Goal: Transaction & Acquisition: Subscribe to service/newsletter

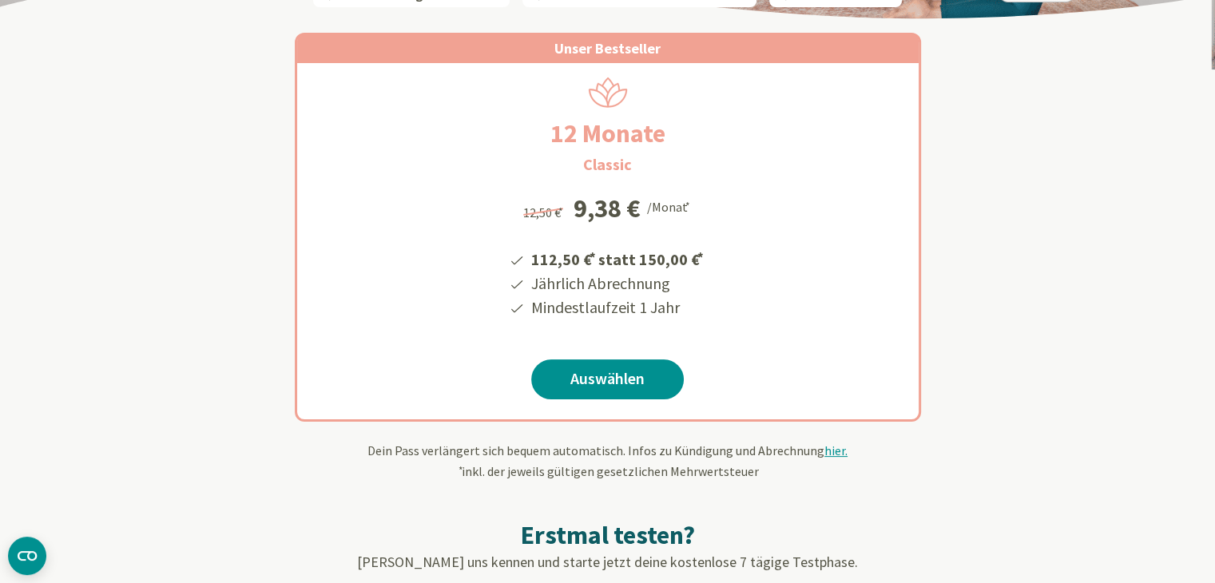
scroll to position [320, 0]
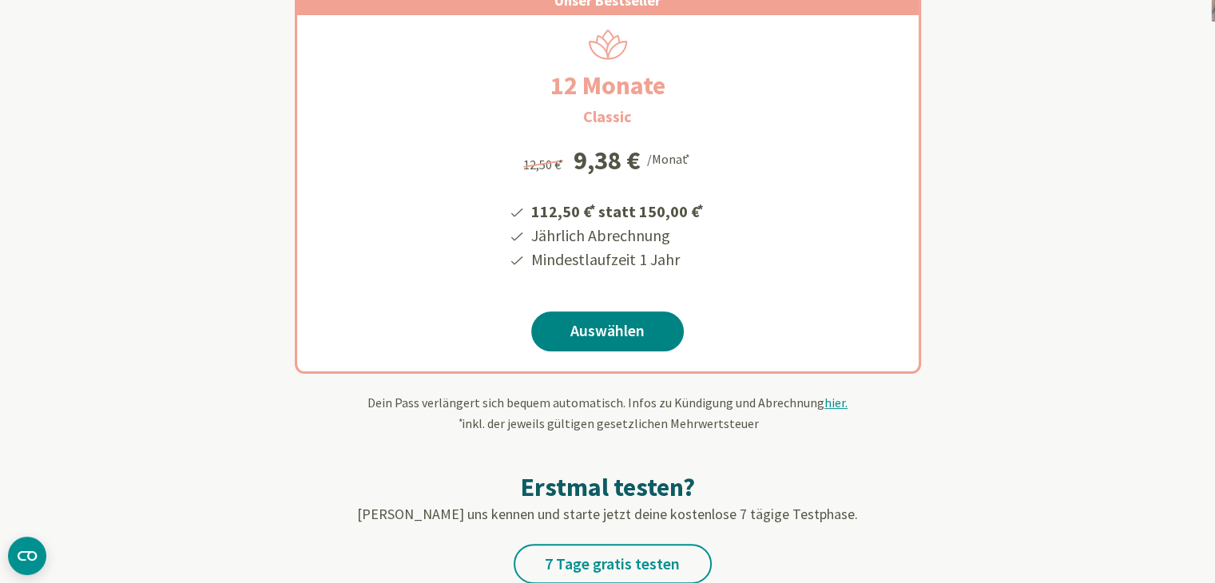
click at [622, 336] on link "Auswählen" at bounding box center [607, 332] width 153 height 40
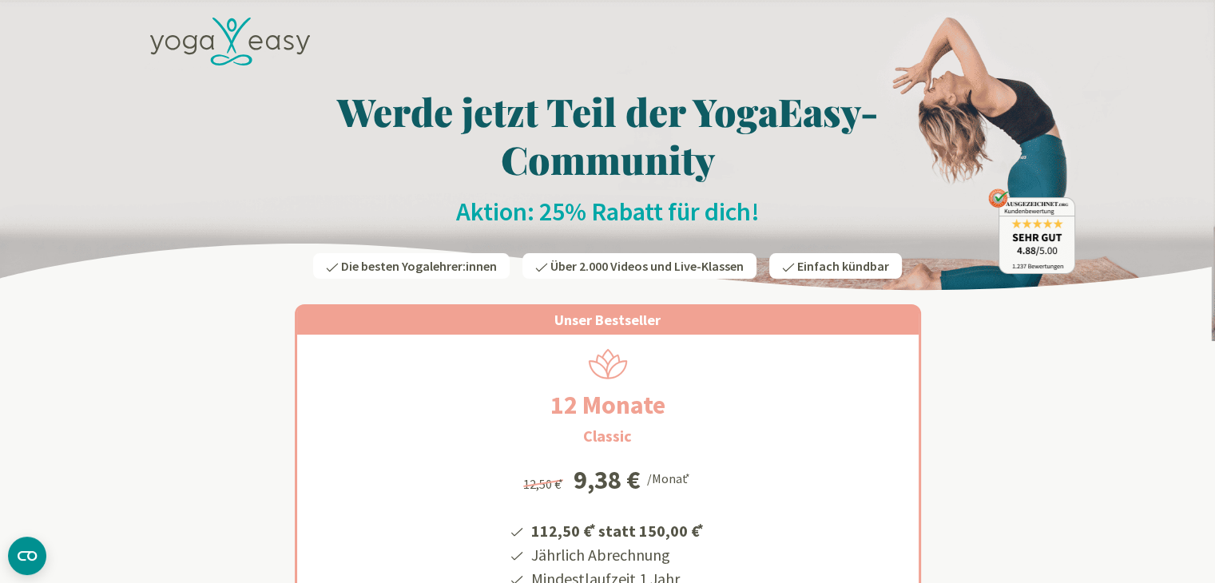
click at [1013, 499] on div "Unser Bestseller 12 Monate Classic 112,50 € * statt 150,00 € * Jährlich Abrechn…" at bounding box center [608, 489] width 935 height 408
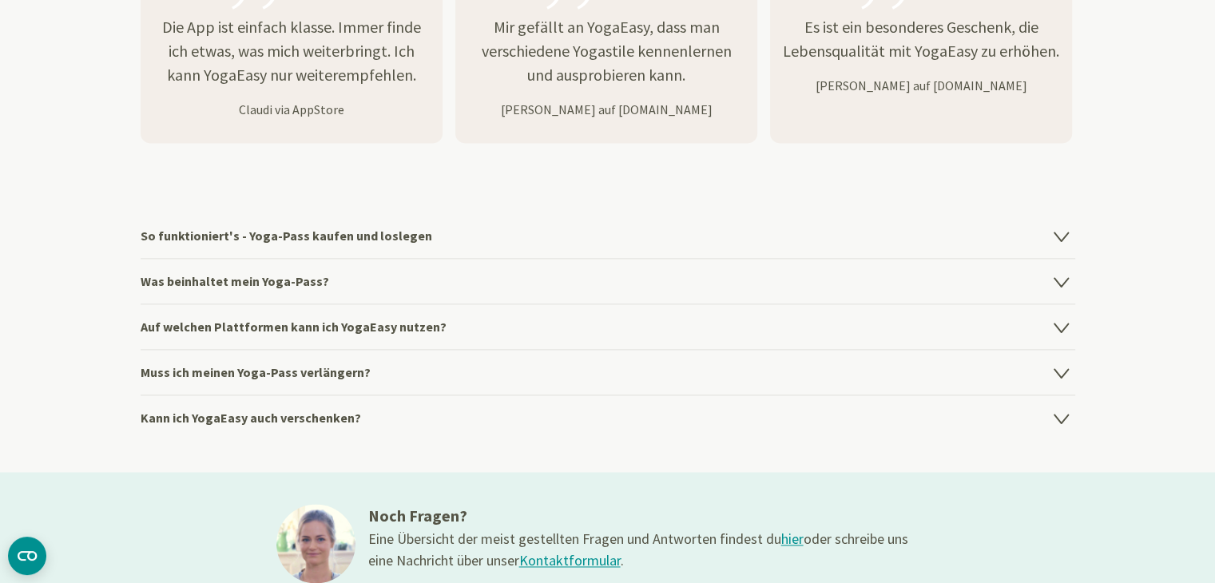
scroll to position [2237, 0]
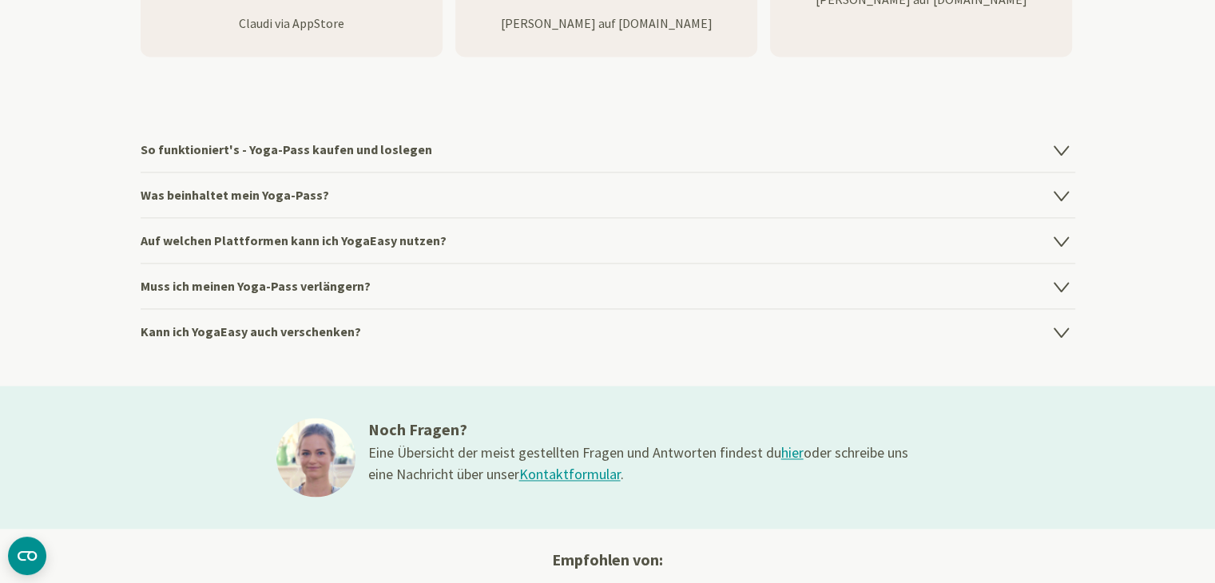
click at [1065, 288] on icon at bounding box center [1061, 285] width 19 height 19
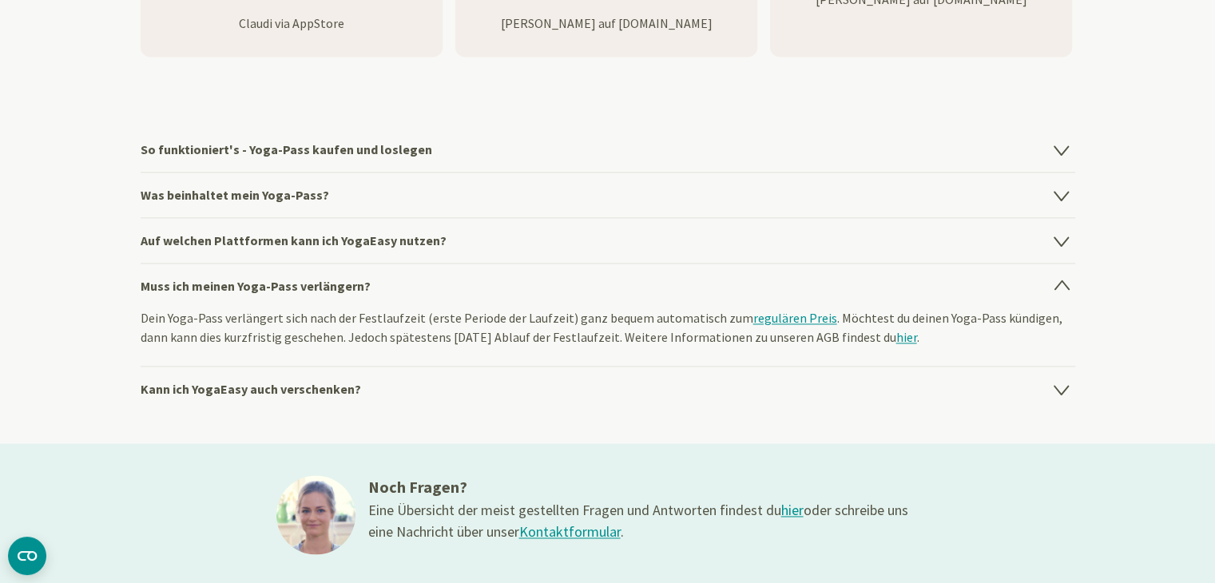
click at [1065, 284] on icon at bounding box center [1062, 285] width 14 height 9
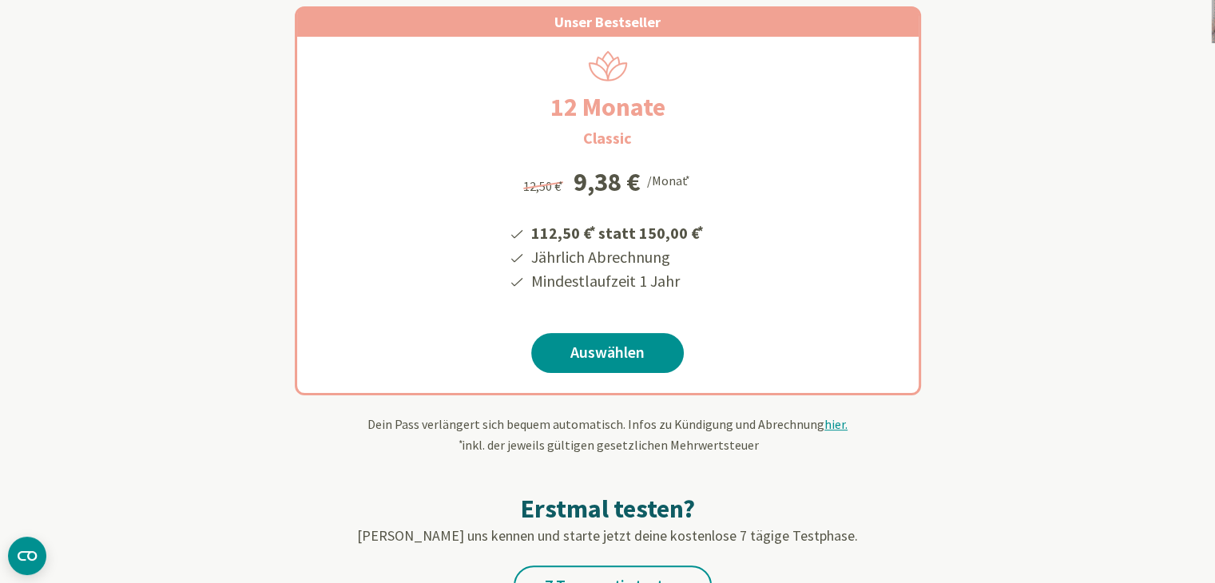
scroll to position [291, 0]
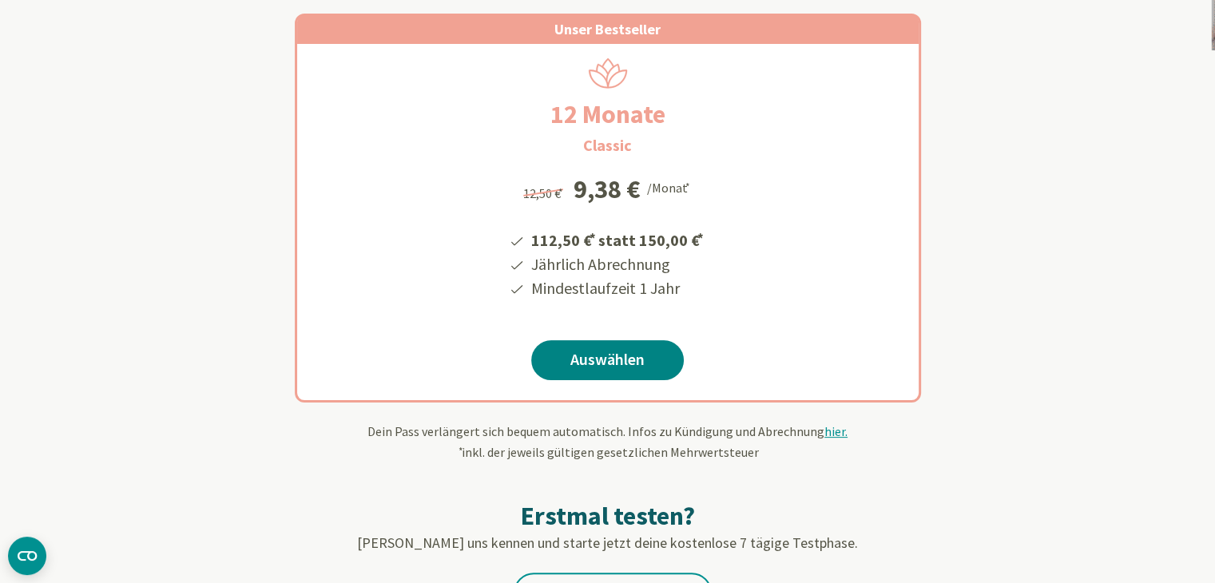
click at [634, 363] on link "Auswählen" at bounding box center [607, 360] width 153 height 40
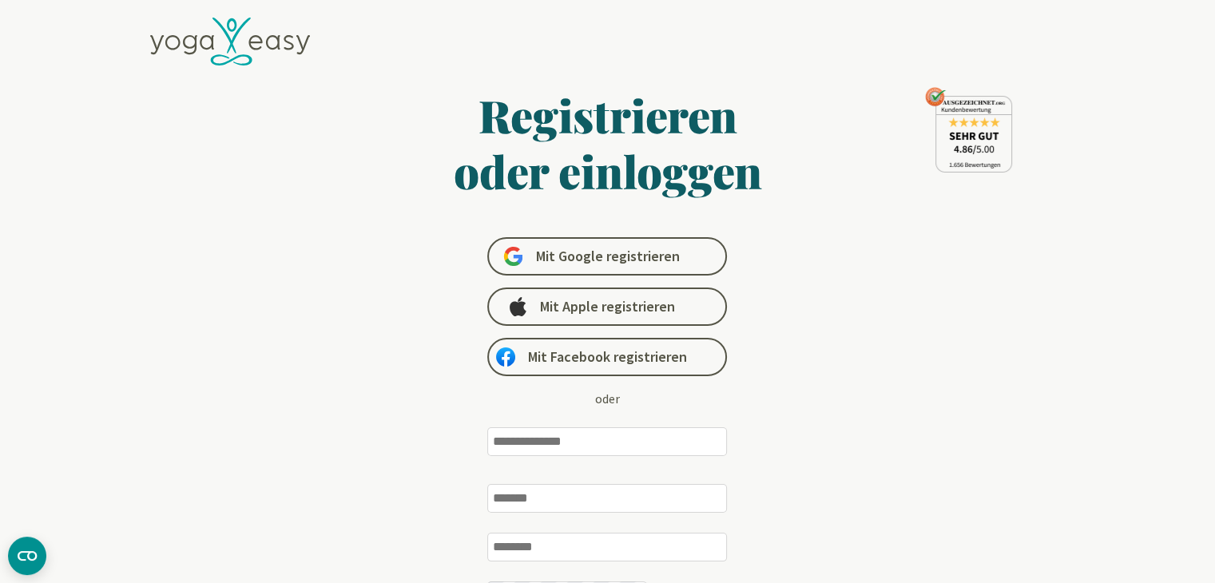
click at [531, 434] on input "email" at bounding box center [607, 441] width 240 height 29
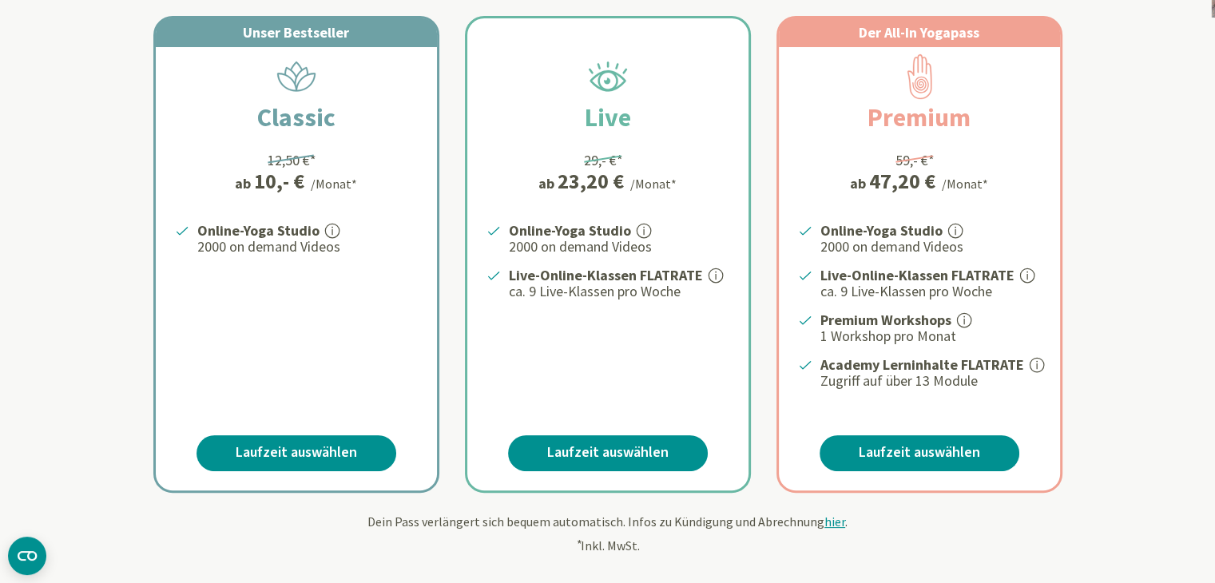
scroll to position [399, 0]
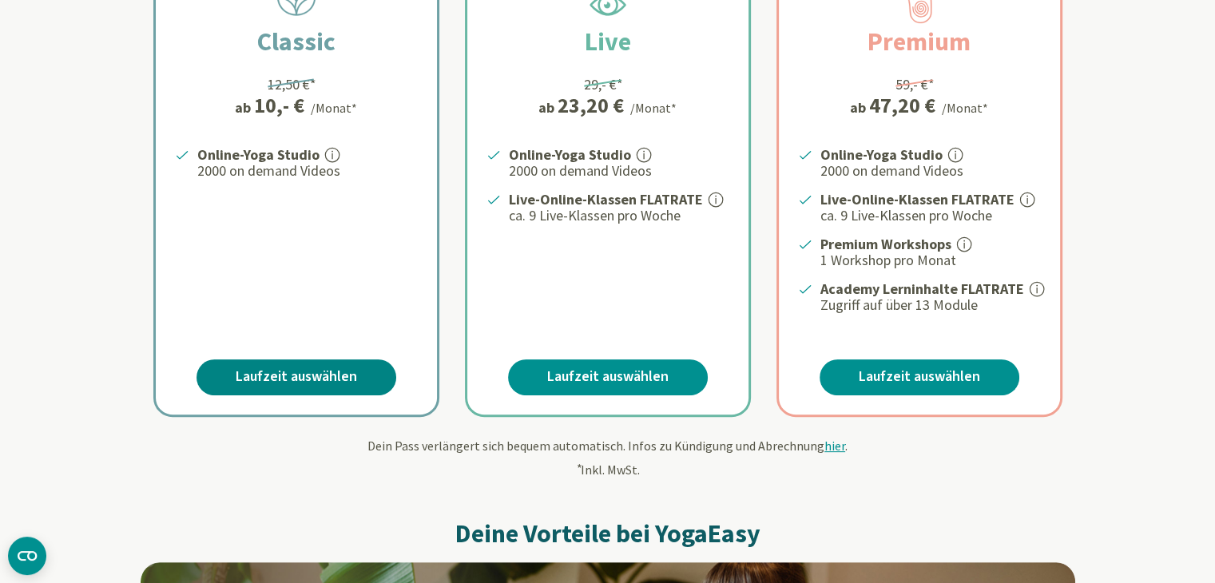
click at [304, 374] on link "Laufzeit auswählen" at bounding box center [297, 378] width 200 height 36
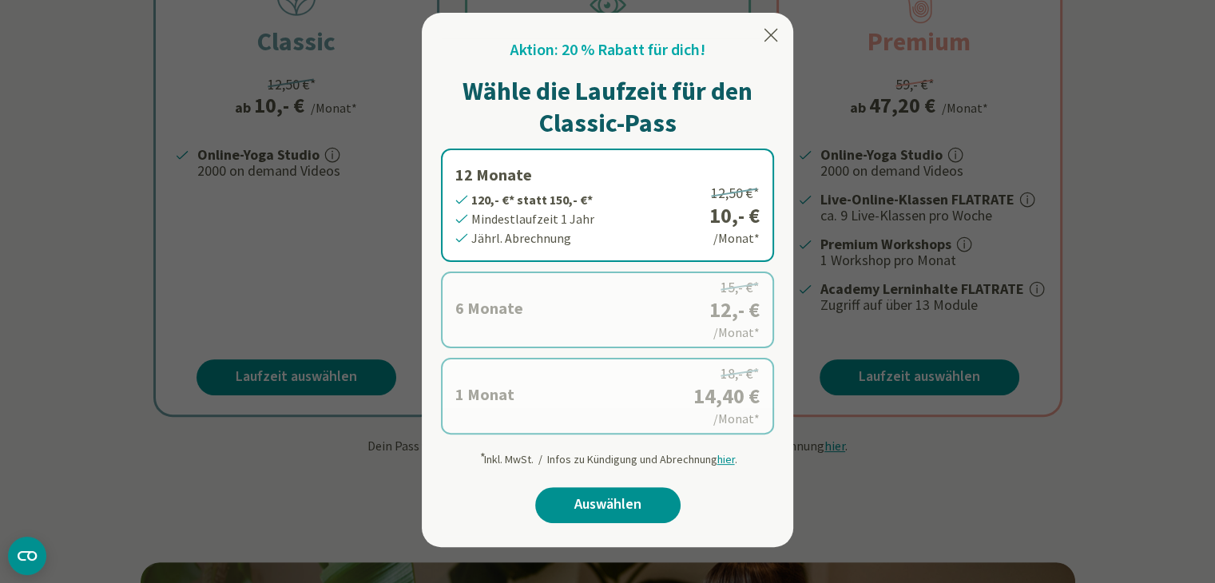
click at [769, 32] on icon at bounding box center [770, 35] width 19 height 19
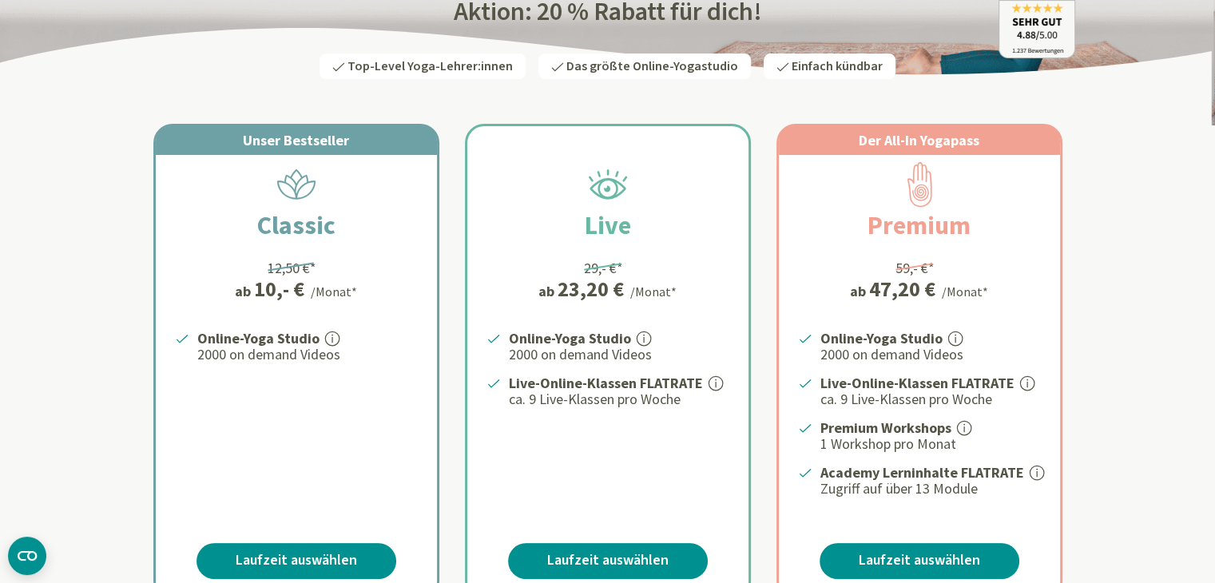
scroll to position [0, 0]
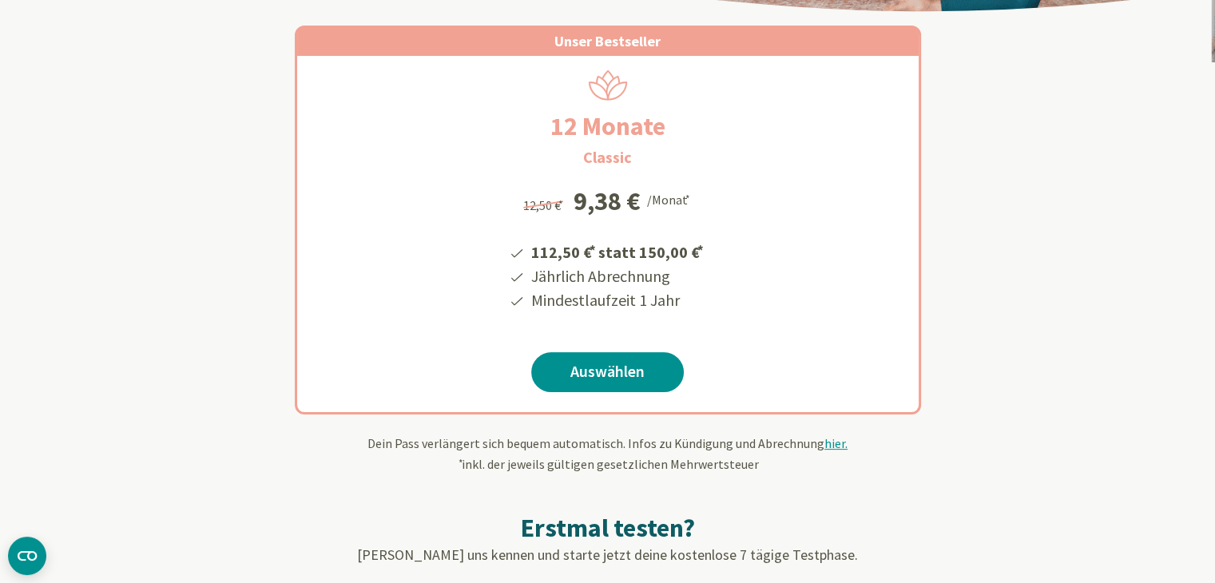
scroll to position [320, 0]
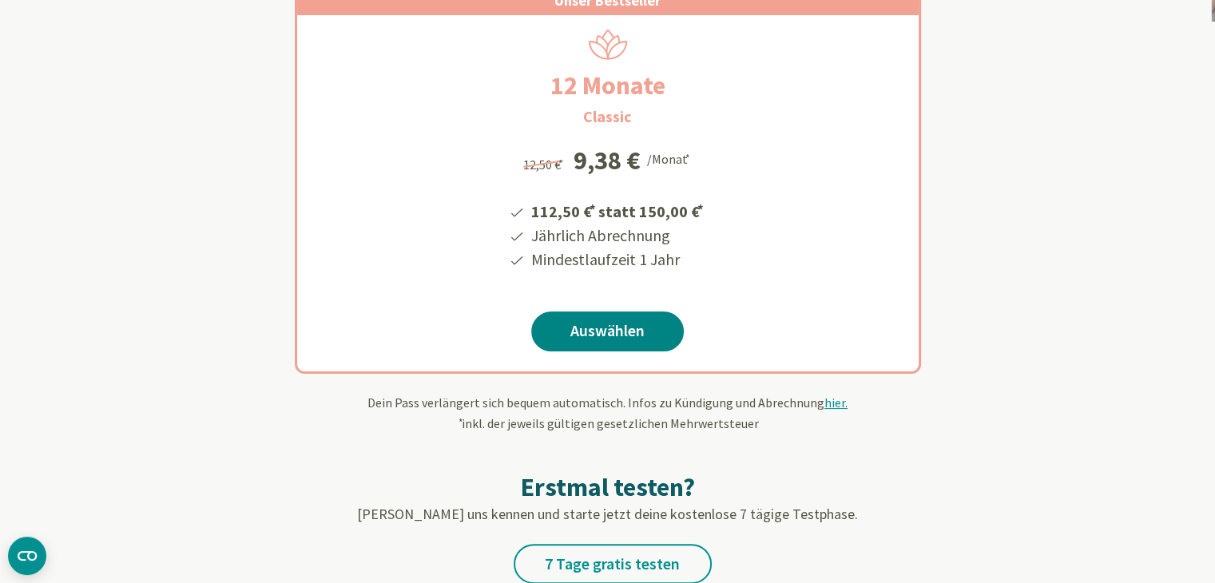
click at [635, 333] on link "Auswählen" at bounding box center [607, 332] width 153 height 40
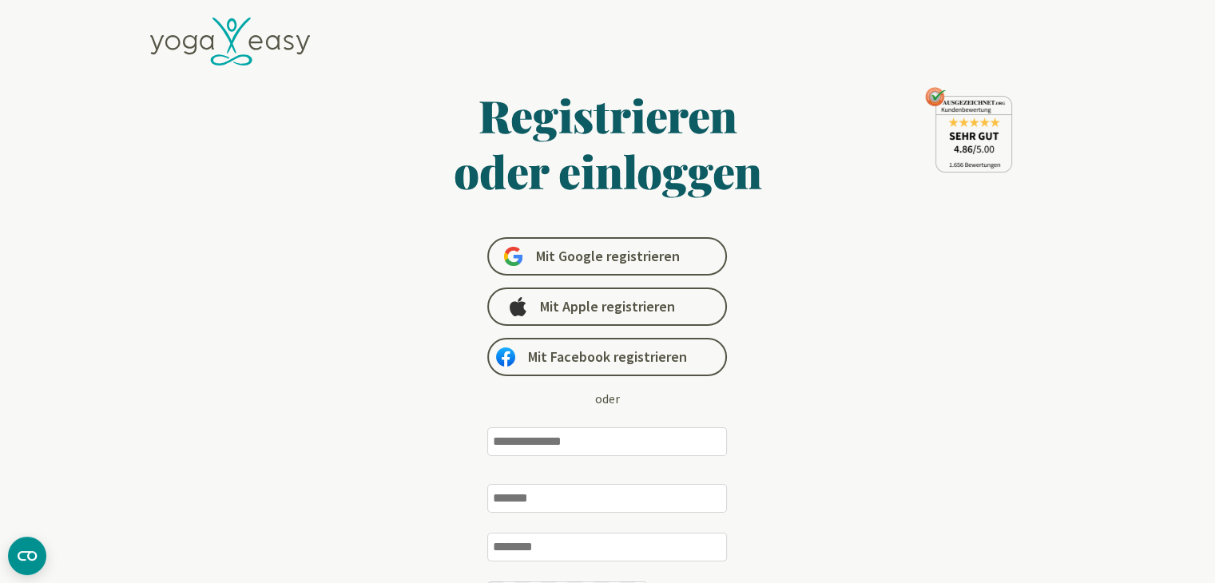
click at [572, 443] on input "email" at bounding box center [607, 441] width 240 height 29
type input "**********"
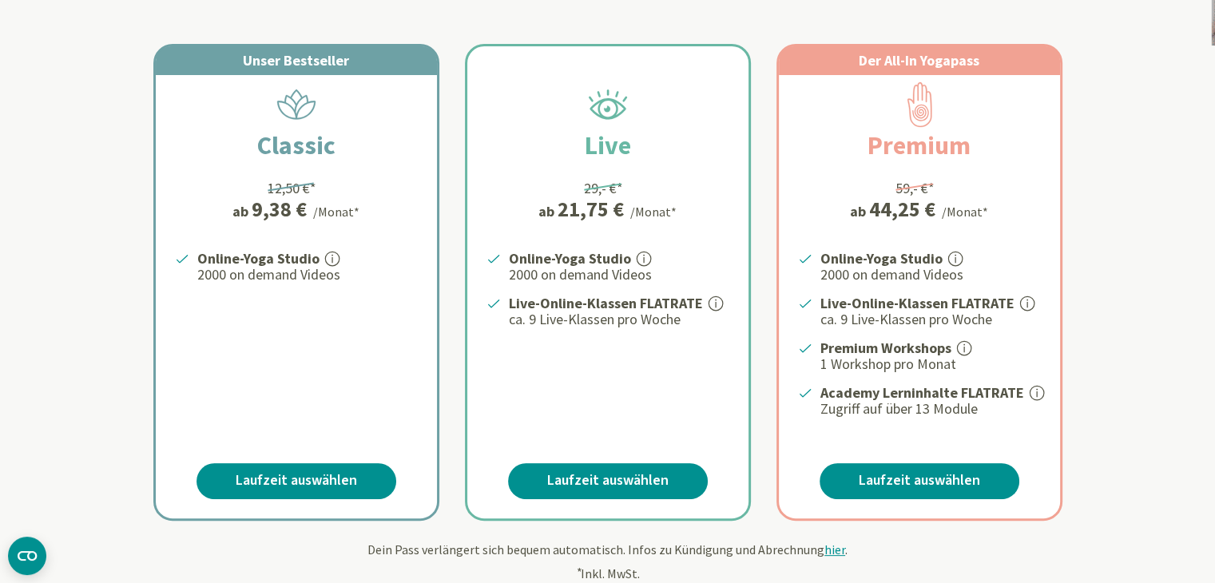
scroll to position [320, 0]
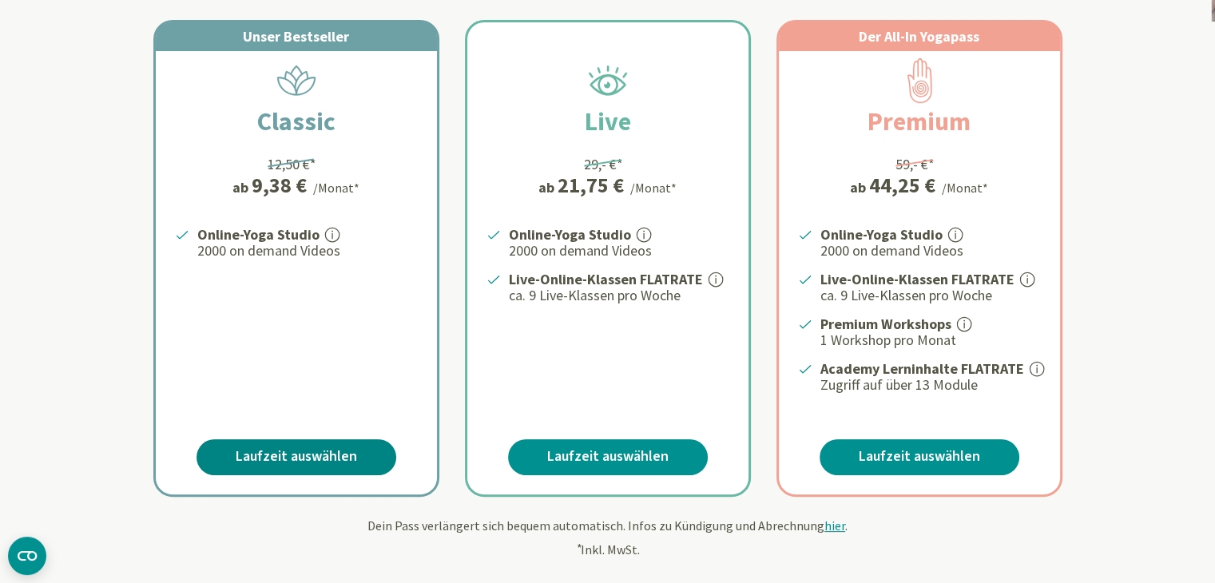
click at [277, 445] on link "Laufzeit auswählen" at bounding box center [297, 457] width 200 height 36
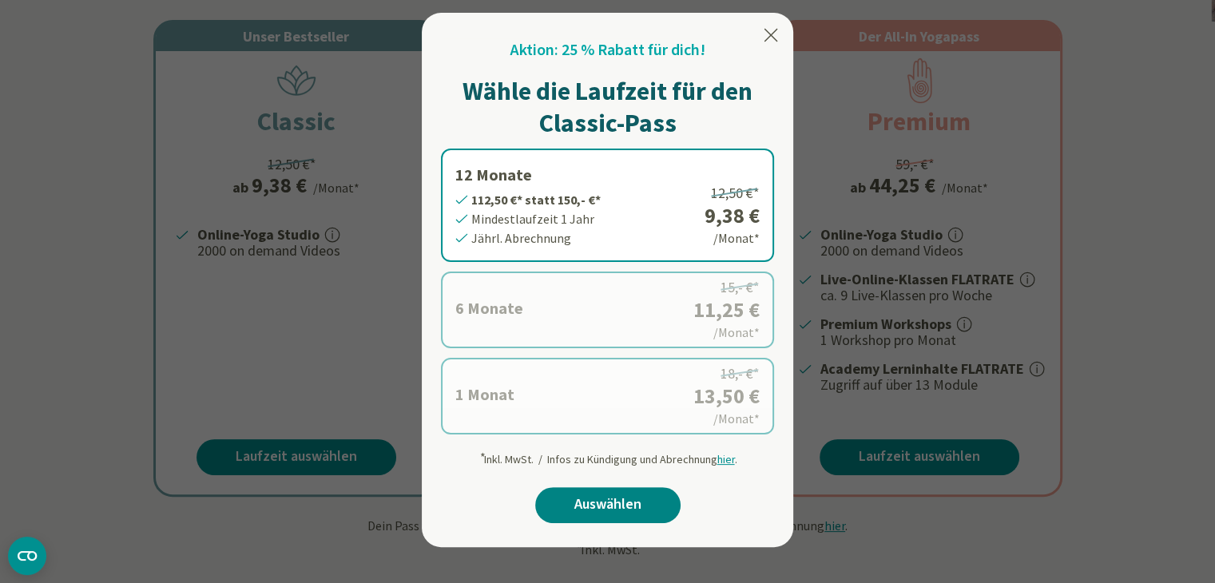
click at [588, 505] on link "Auswählen" at bounding box center [607, 505] width 145 height 36
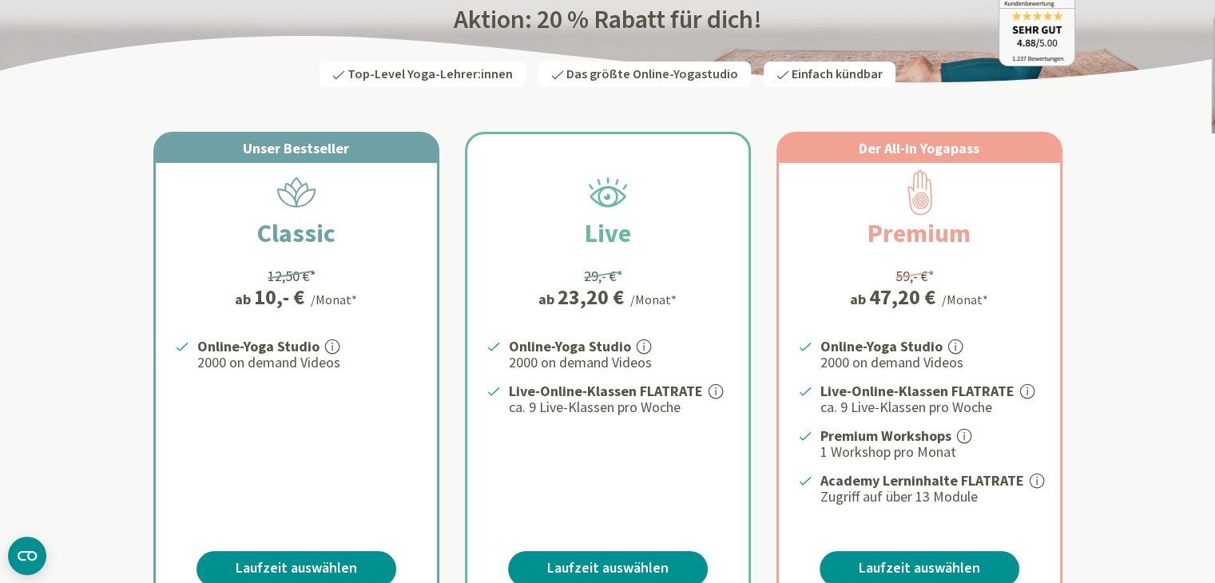
scroll to position [240, 0]
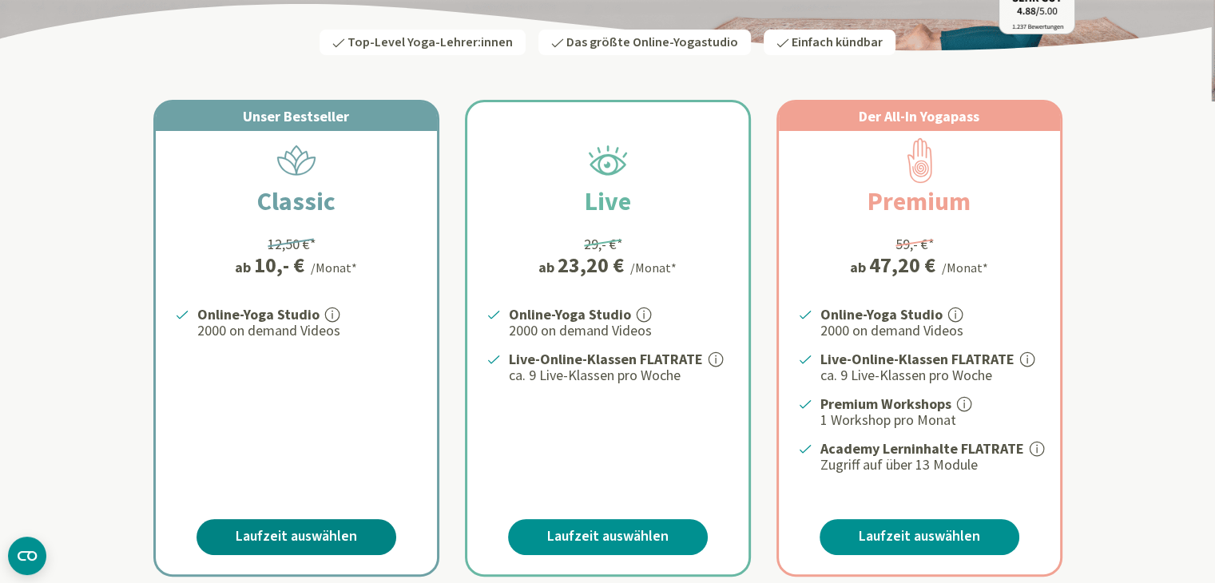
click at [262, 527] on link "Laufzeit auswählen" at bounding box center [297, 537] width 200 height 36
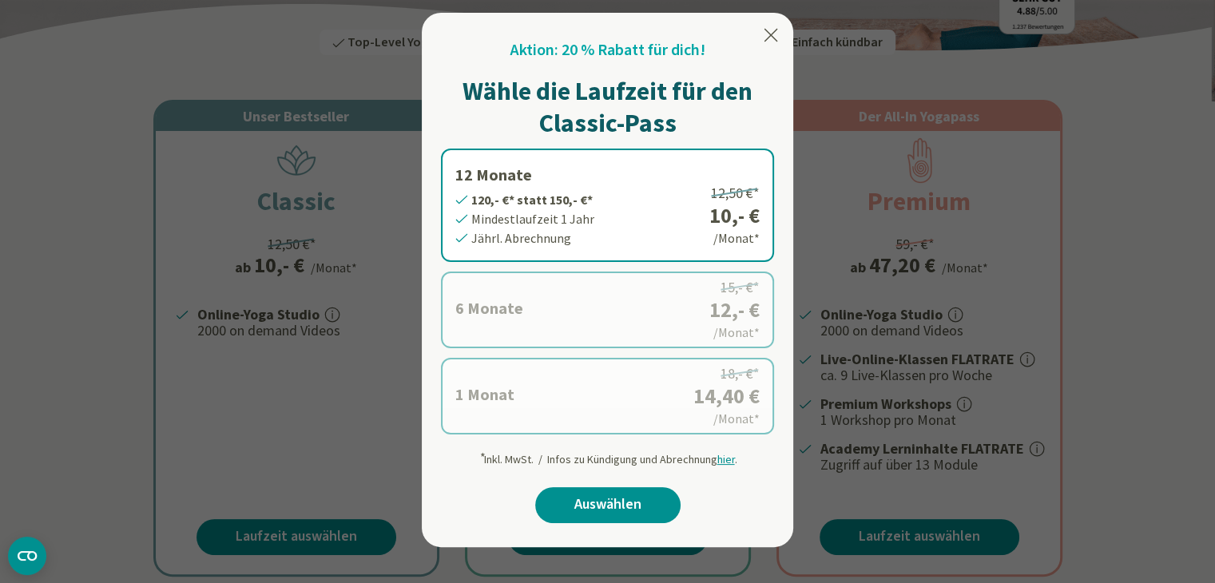
click at [496, 335] on label "6 Monate 72,- €* statt 90,- €* Mindestlaufzeit 6 Monate Halbjährl. Abrechnung 1…" at bounding box center [607, 310] width 333 height 77
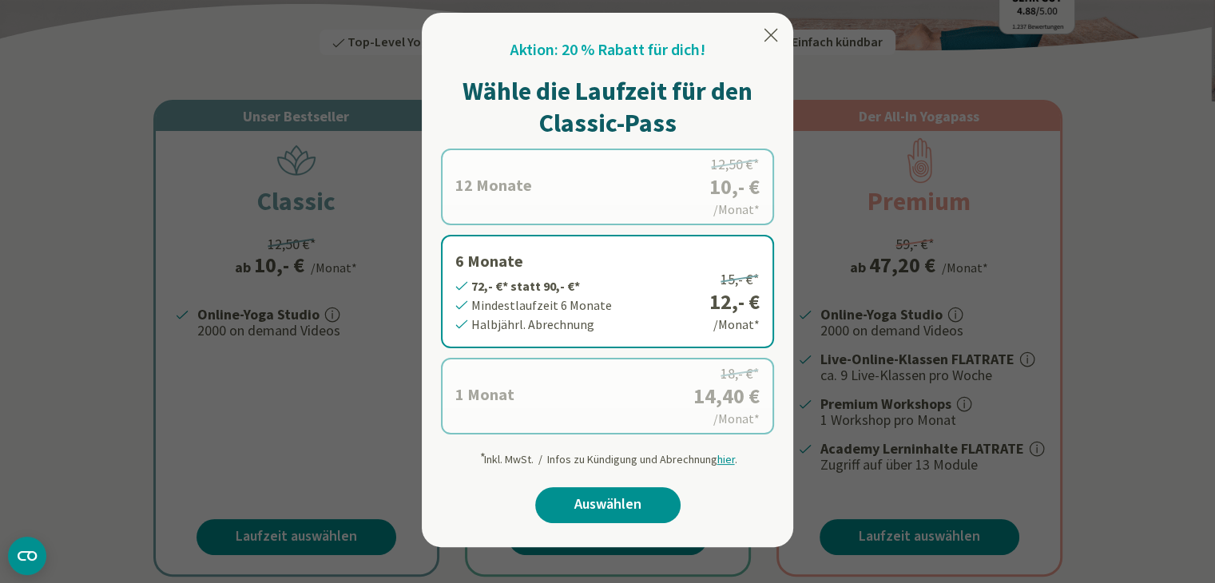
click at [531, 180] on label "12 Monate 120,- €* statt 150,- €* Mindestlaufzeit 1 Jahr Jährl. Abrechnung 12,5…" at bounding box center [607, 187] width 333 height 77
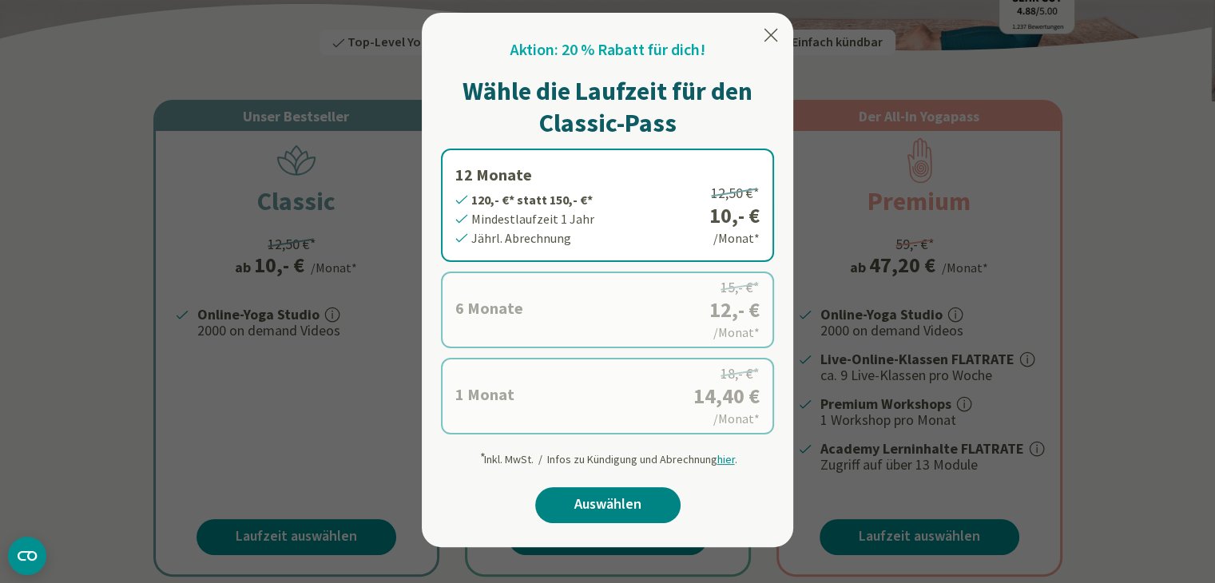
click at [586, 511] on link "Auswählen" at bounding box center [607, 505] width 145 height 36
